Goal: Task Accomplishment & Management: Use online tool/utility

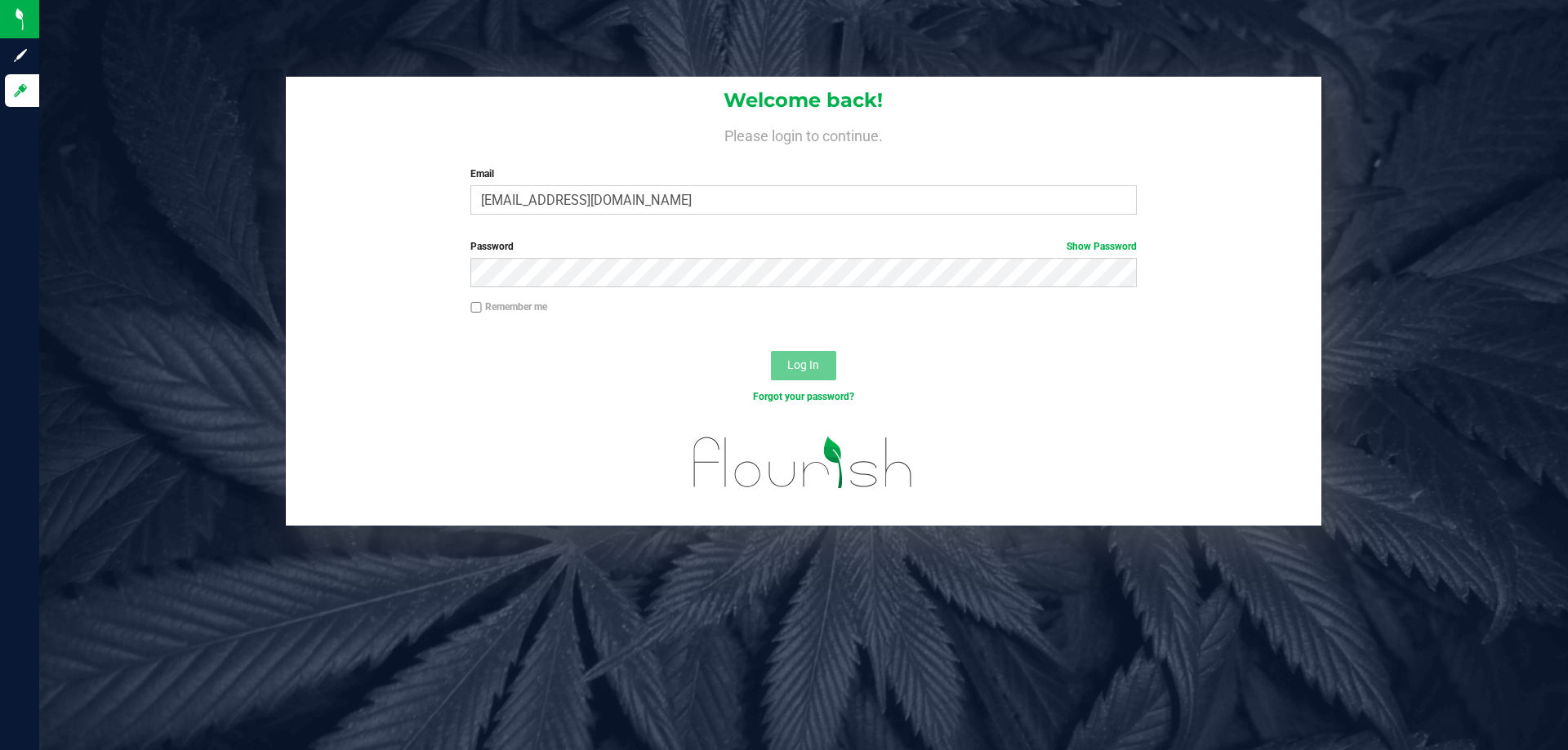
type input "pmicallef@Liveparallel.com"
click at [771, 351] on button "Log In" at bounding box center [804, 365] width 65 height 29
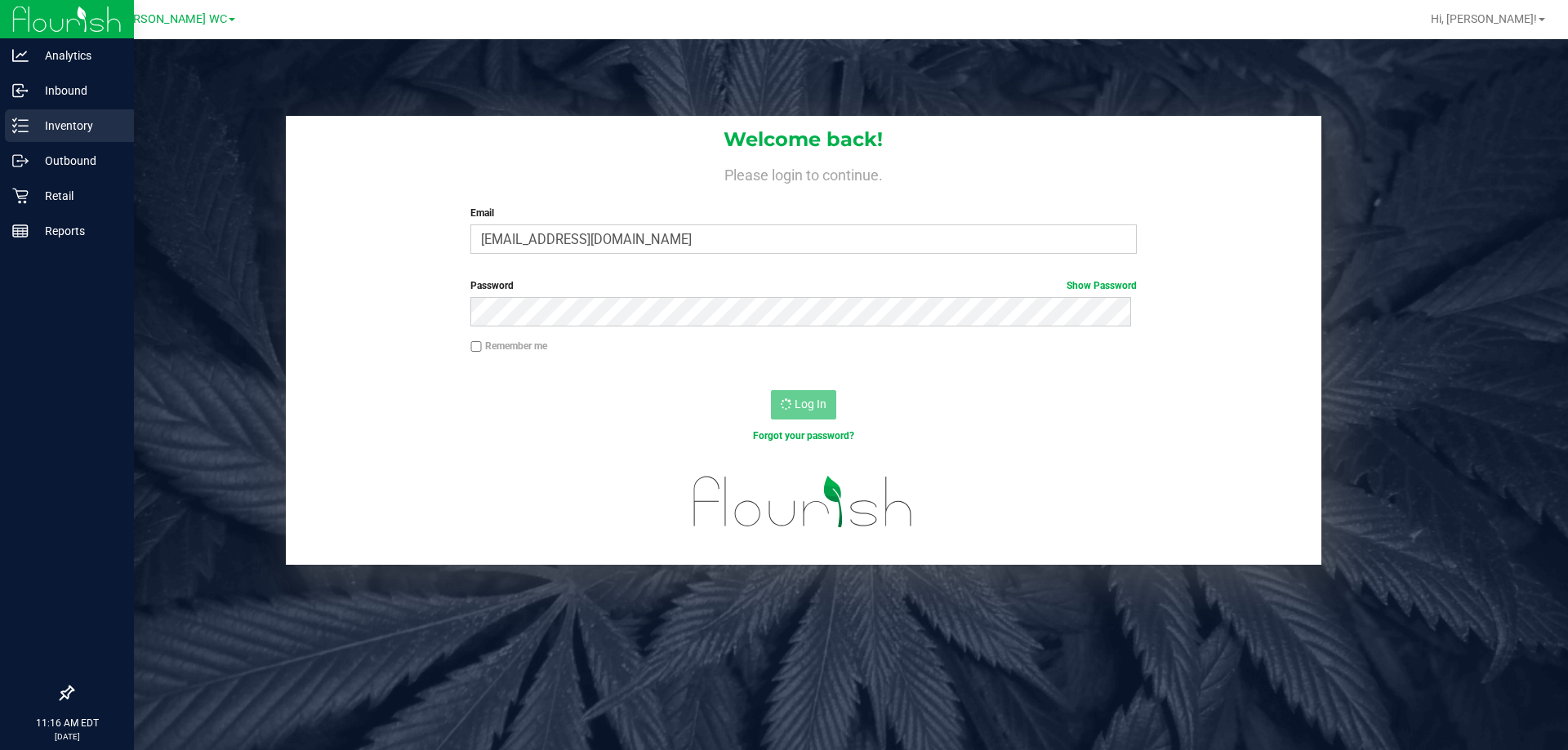
click at [39, 120] on p "Inventory" at bounding box center [77, 126] width 98 height 20
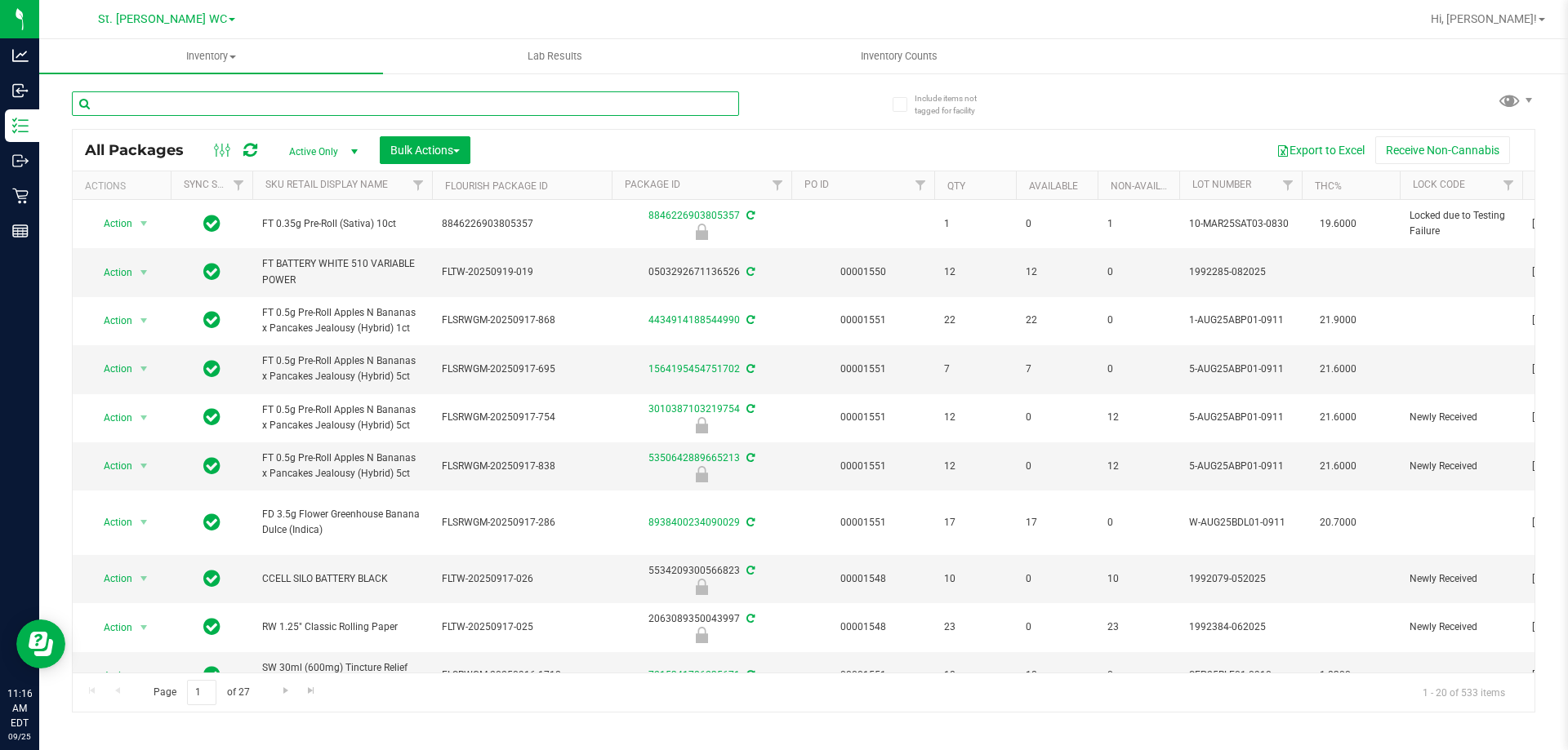
drag, startPoint x: 191, startPoint y: 75, endPoint x: 219, endPoint y: 1, distance: 79.1
click at [219, 11] on div "St. [PERSON_NAME] WC Hi, [PERSON_NAME]! Inventory All packages All inventory Wa…" at bounding box center [804, 375] width 1529 height 750
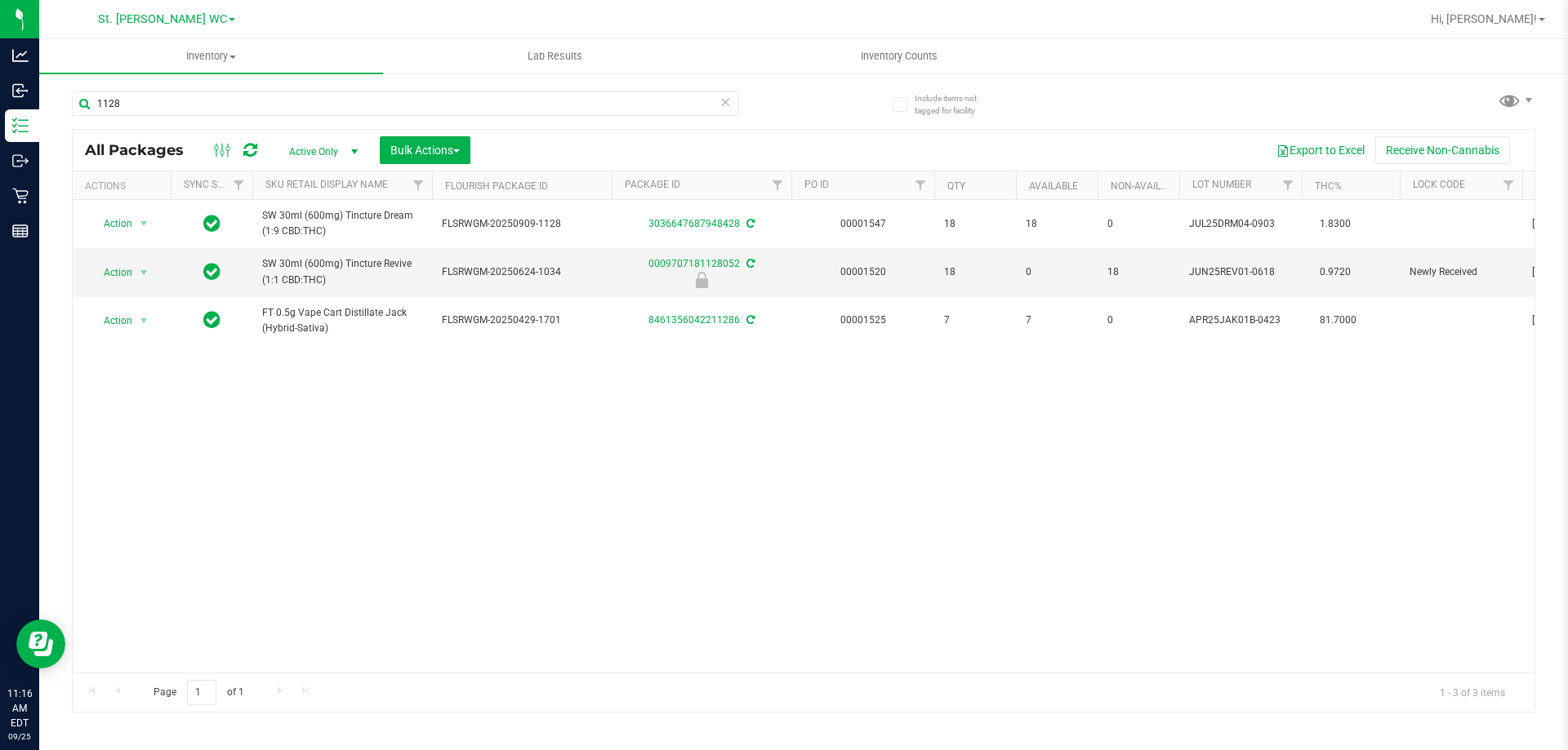
click at [297, 221] on span "SW 30ml (600mg) Tincture Dream (1:9 CBD:THC)" at bounding box center [342, 223] width 160 height 31
copy tr "SW 30ml (600mg) Tincture Dream (1:9 CBD:THC)"
click at [297, 114] on input "1128" at bounding box center [405, 103] width 667 height 24
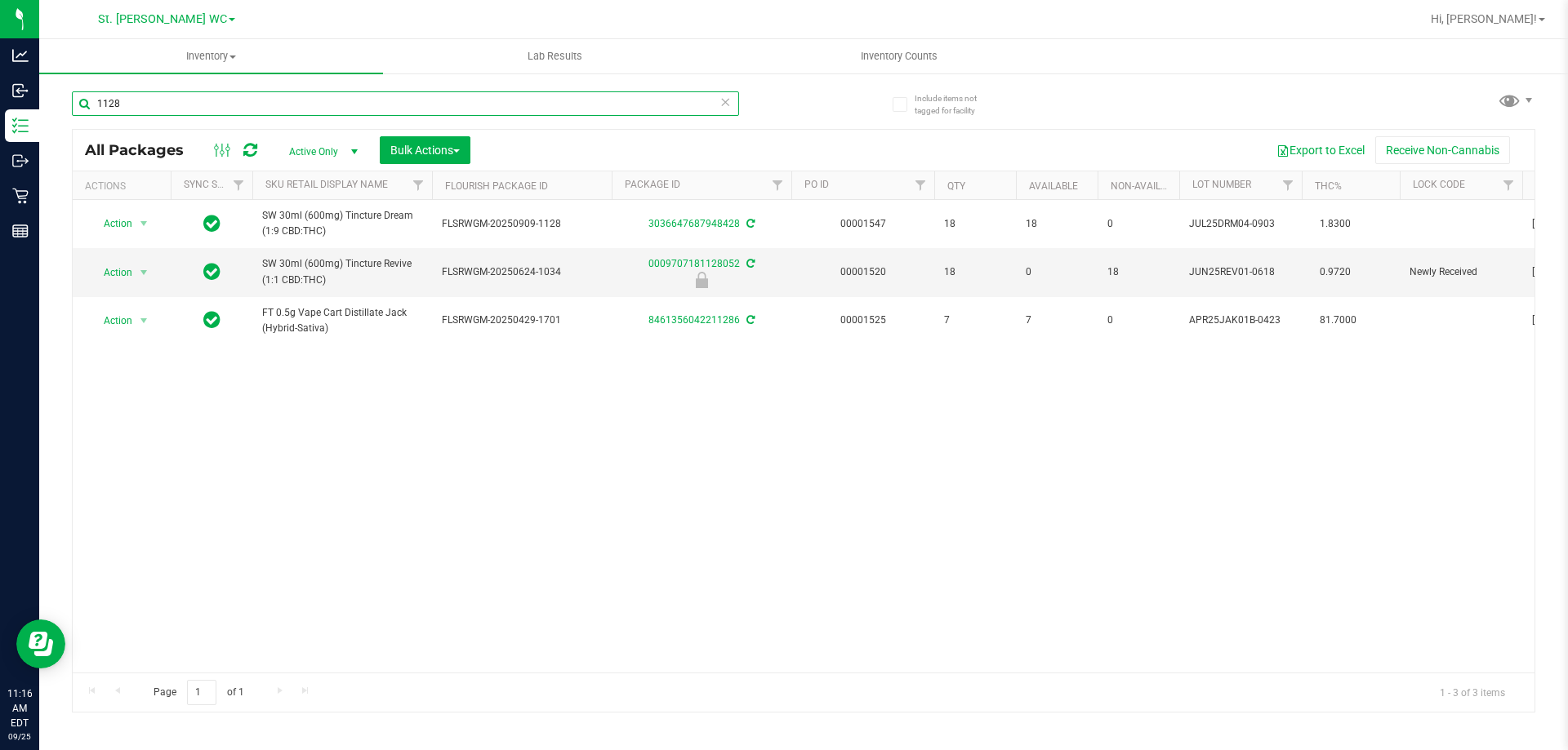
click at [297, 114] on input "1128" at bounding box center [405, 103] width 667 height 24
paste input "SW 30ml (600mg) Tincture Dream (1:9 CBD:THC)"
click at [297, 114] on input "1128" at bounding box center [405, 103] width 667 height 24
type input "SW 30ml (600mg) Tincture Dream (1:9 CBD:THC)"
